Goal: Task Accomplishment & Management: Manage account settings

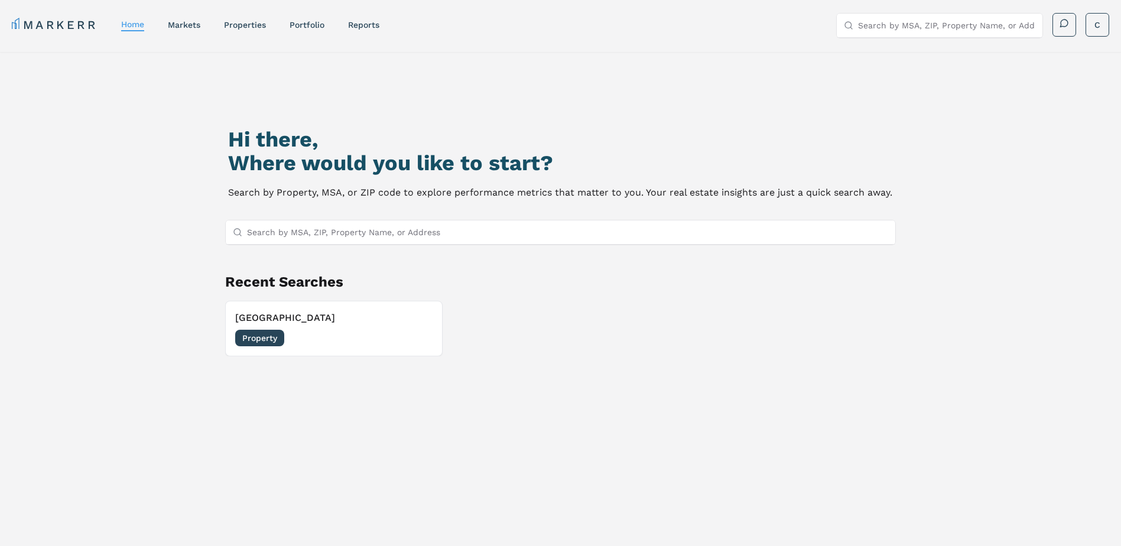
click at [253, 31] on nav "MARKERR home markets properties Portfolio reports" at bounding box center [196, 25] width 368 height 17
click at [256, 25] on link "properties" at bounding box center [245, 24] width 42 height 9
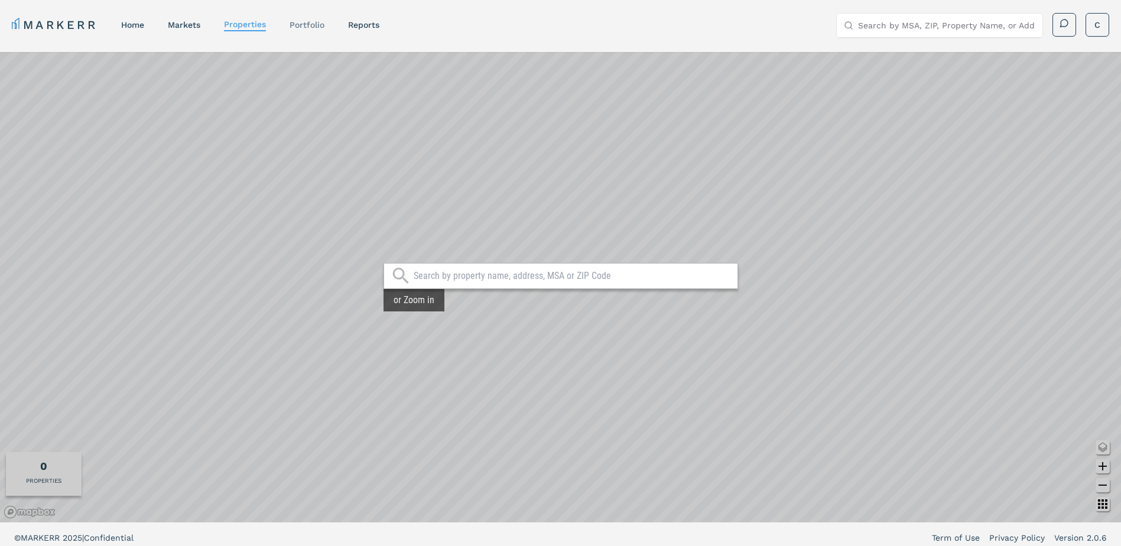
click at [307, 22] on link "Portfolio" at bounding box center [307, 24] width 35 height 9
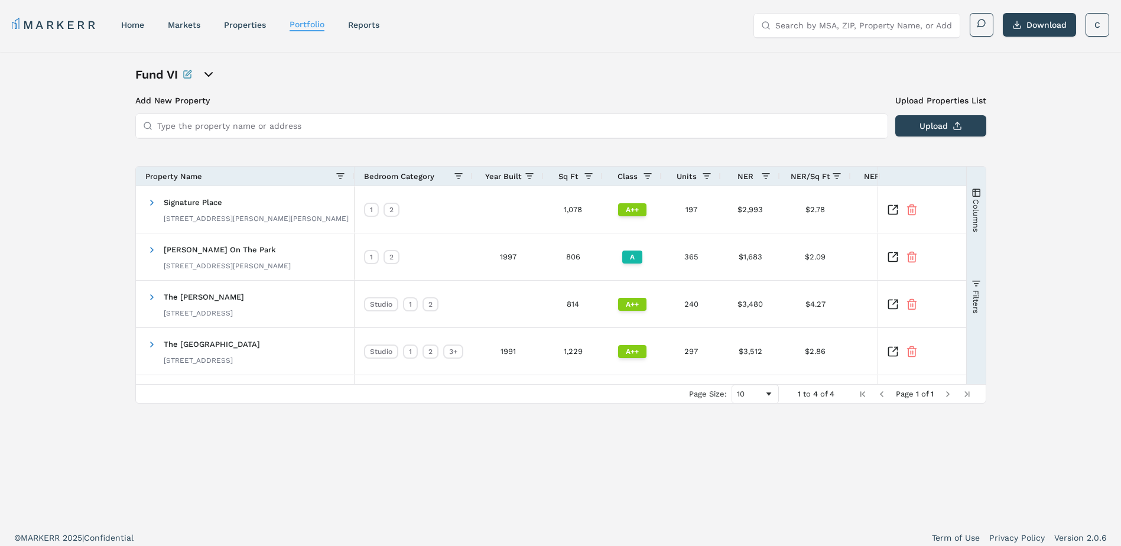
click at [212, 75] on icon "open portfolio options" at bounding box center [208, 74] width 14 height 14
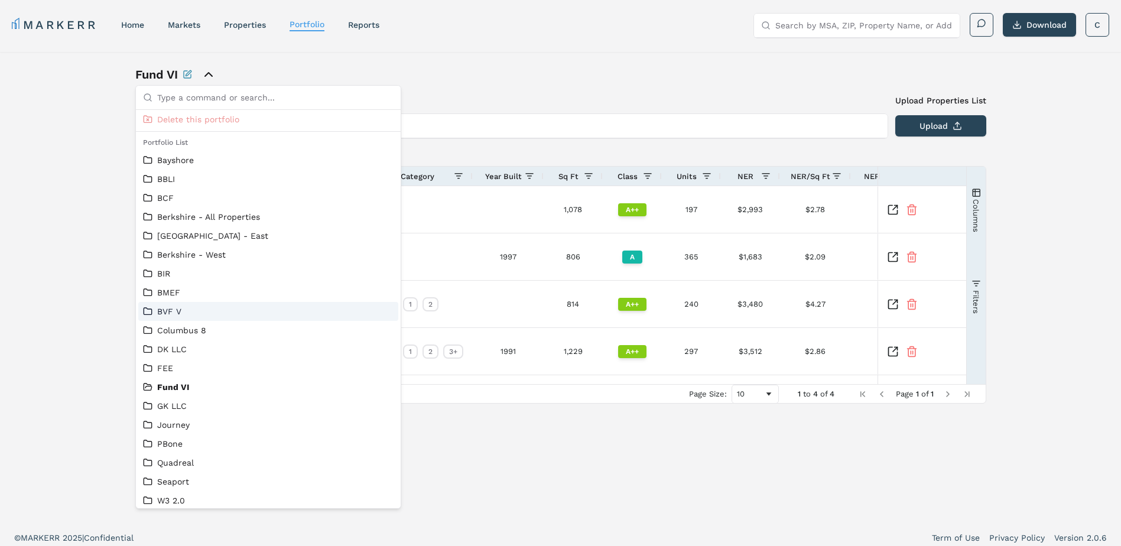
scroll to position [25, 0]
click at [174, 304] on link "BVF V" at bounding box center [268, 307] width 251 height 12
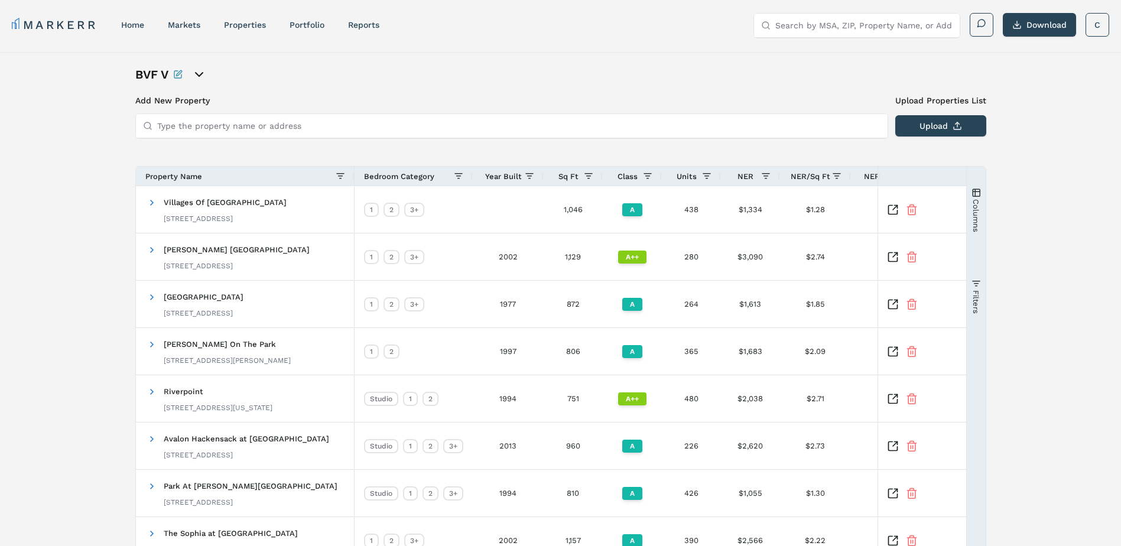
click at [243, 127] on input "Type the property name or address" at bounding box center [518, 126] width 723 height 24
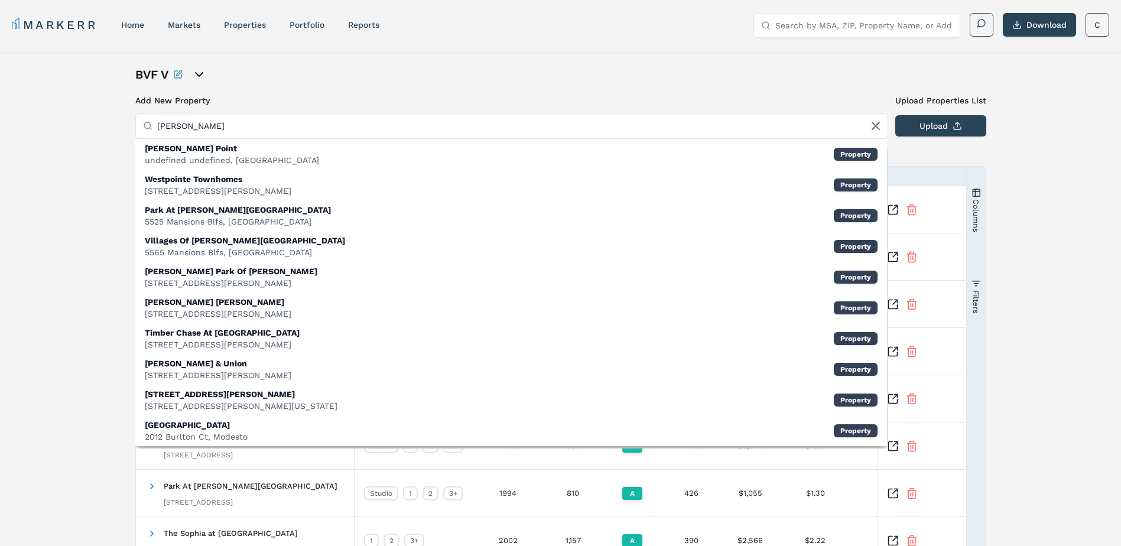
type input "[PERSON_NAME]"
click at [414, 75] on div "BVF V" at bounding box center [560, 74] width 851 height 17
click at [433, 74] on div "BVF V" at bounding box center [560, 74] width 851 height 17
click at [874, 127] on icon at bounding box center [875, 125] width 7 height 7
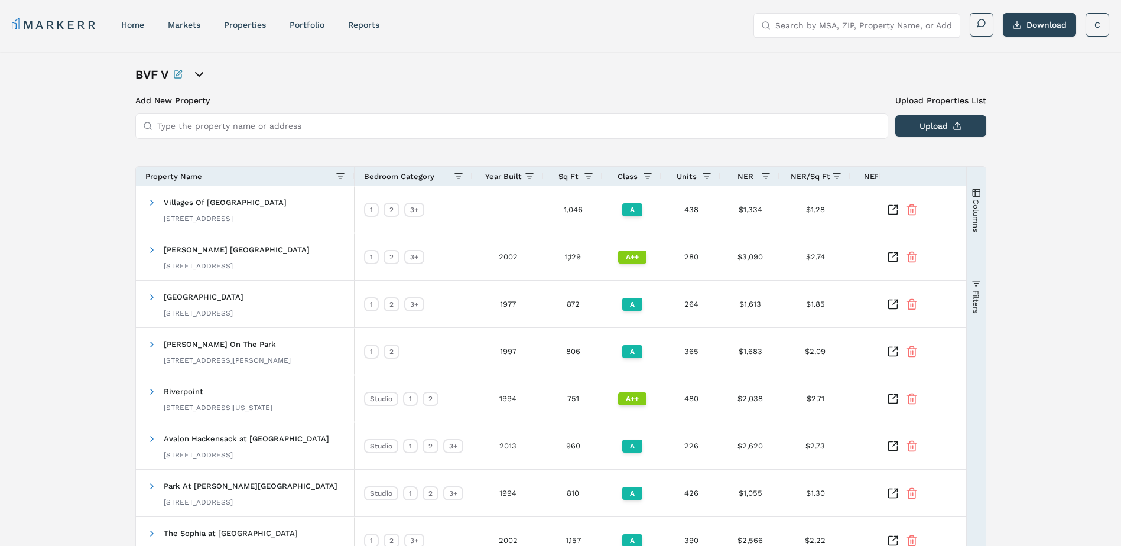
click at [252, 126] on input "Type the property name or address" at bounding box center [518, 126] width 723 height 24
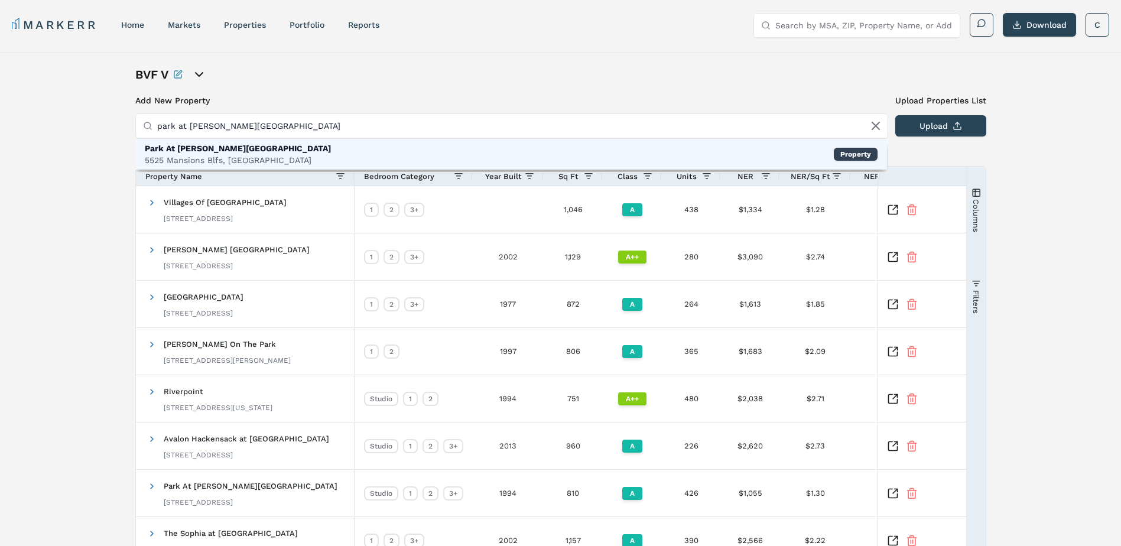
type input "park at [PERSON_NAME][GEOGRAPHIC_DATA]"
click at [254, 154] on div "Park At [PERSON_NAME][GEOGRAPHIC_DATA]" at bounding box center [238, 148] width 186 height 12
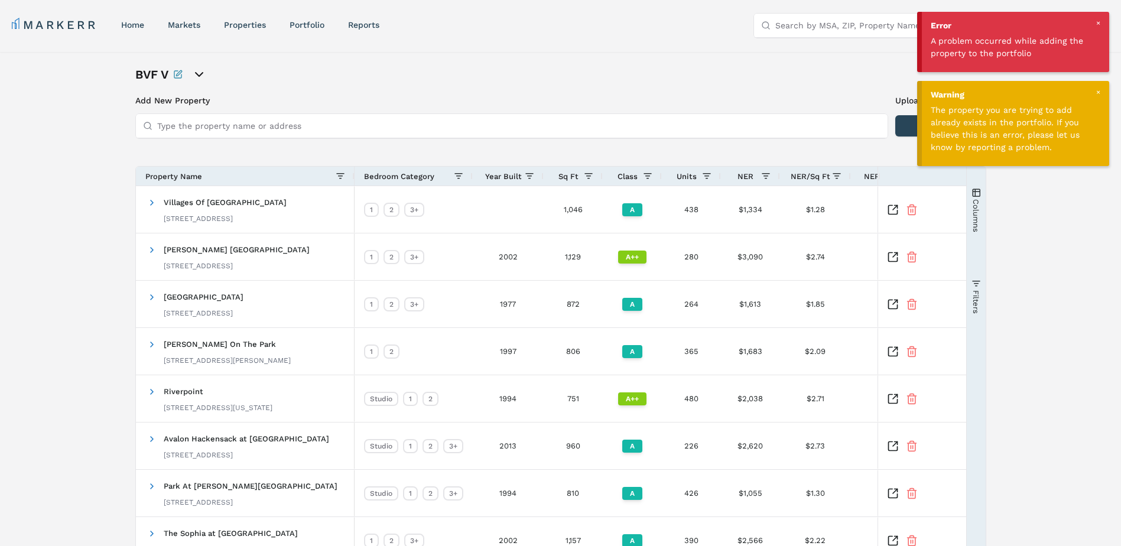
click at [1017, 220] on div "BVF V Add New Property Upload Properties List Type the property name or address…" at bounding box center [560, 376] width 1121 height 649
click at [1098, 87] on div at bounding box center [1097, 92] width 11 height 11
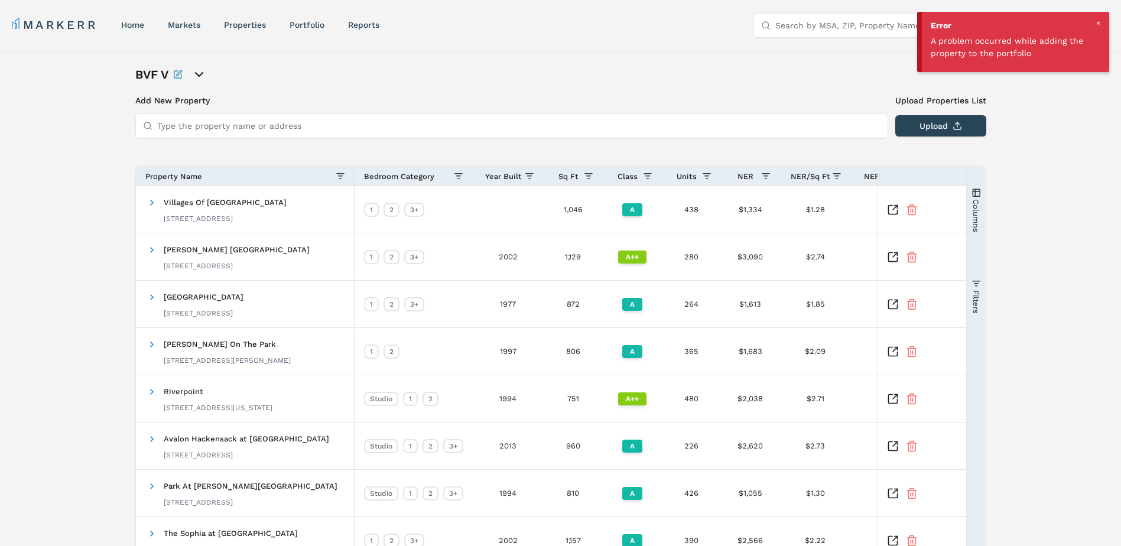
click at [1095, 18] on div at bounding box center [1097, 23] width 11 height 11
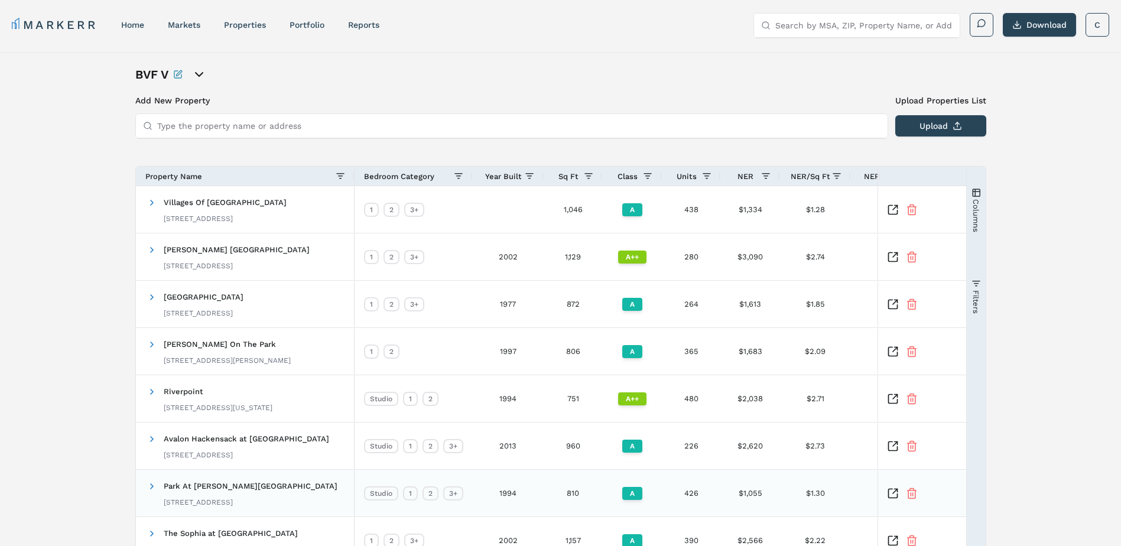
scroll to position [186, 0]
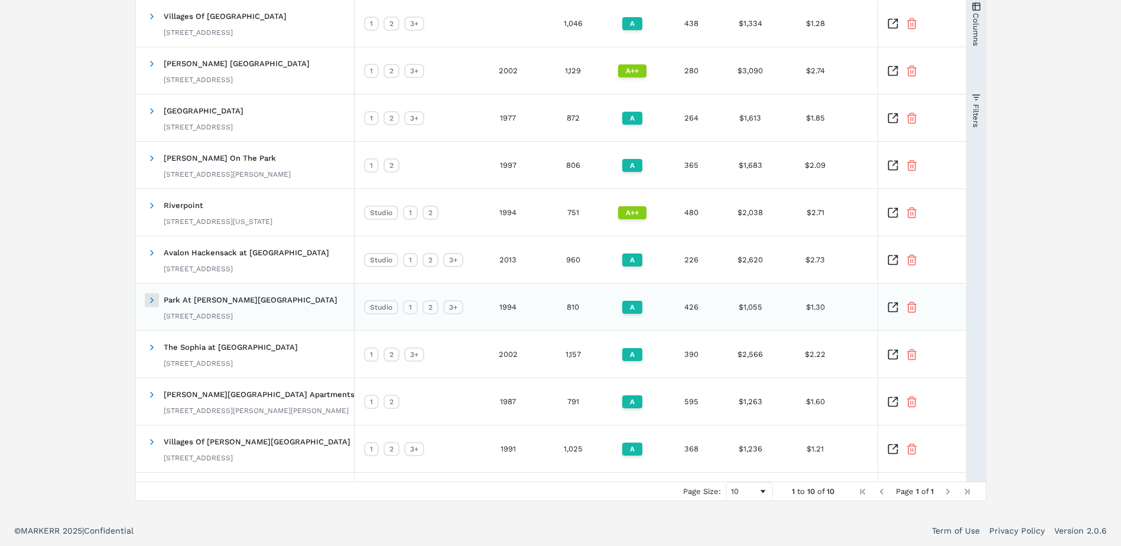
click at [151, 301] on span at bounding box center [151, 299] width 9 height 9
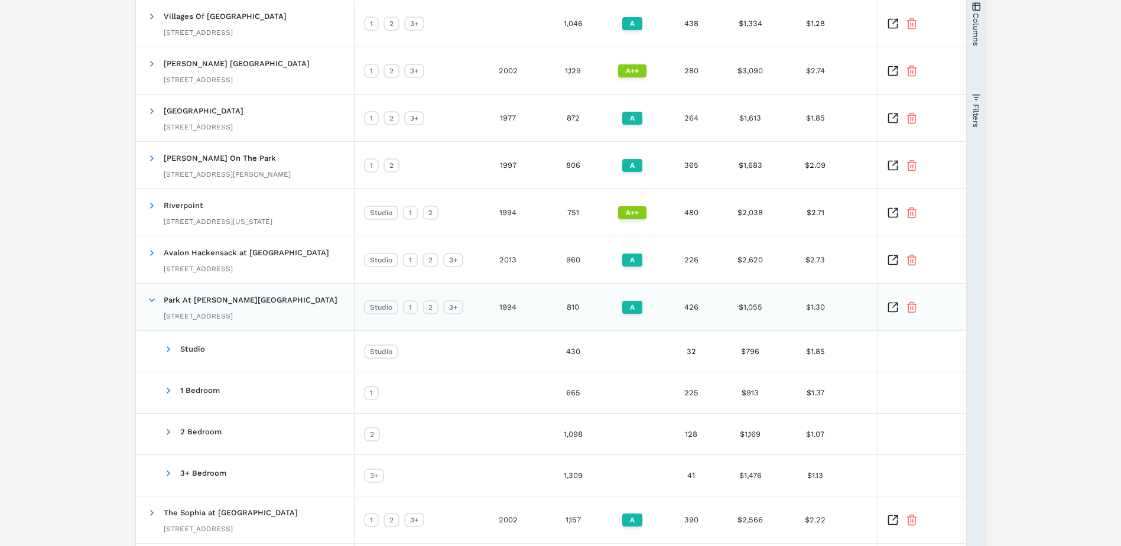
click at [889, 310] on icon "Inspect Comparable" at bounding box center [893, 307] width 12 height 12
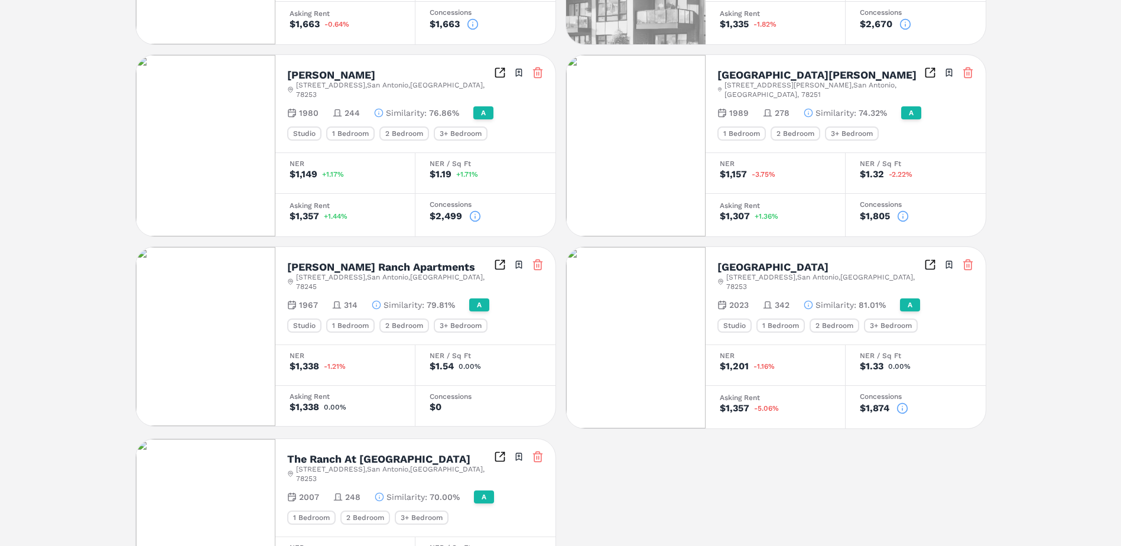
scroll to position [451, 0]
